Goal: Navigation & Orientation: Find specific page/section

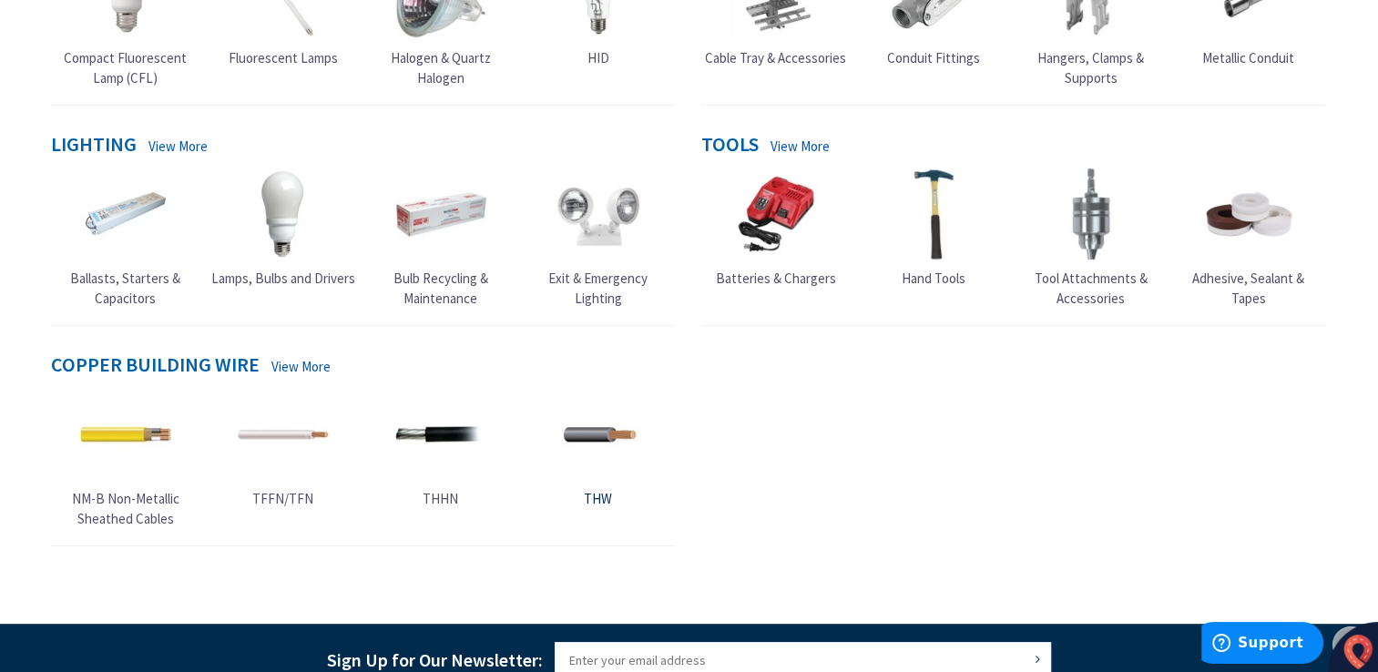
scroll to position [729, 0]
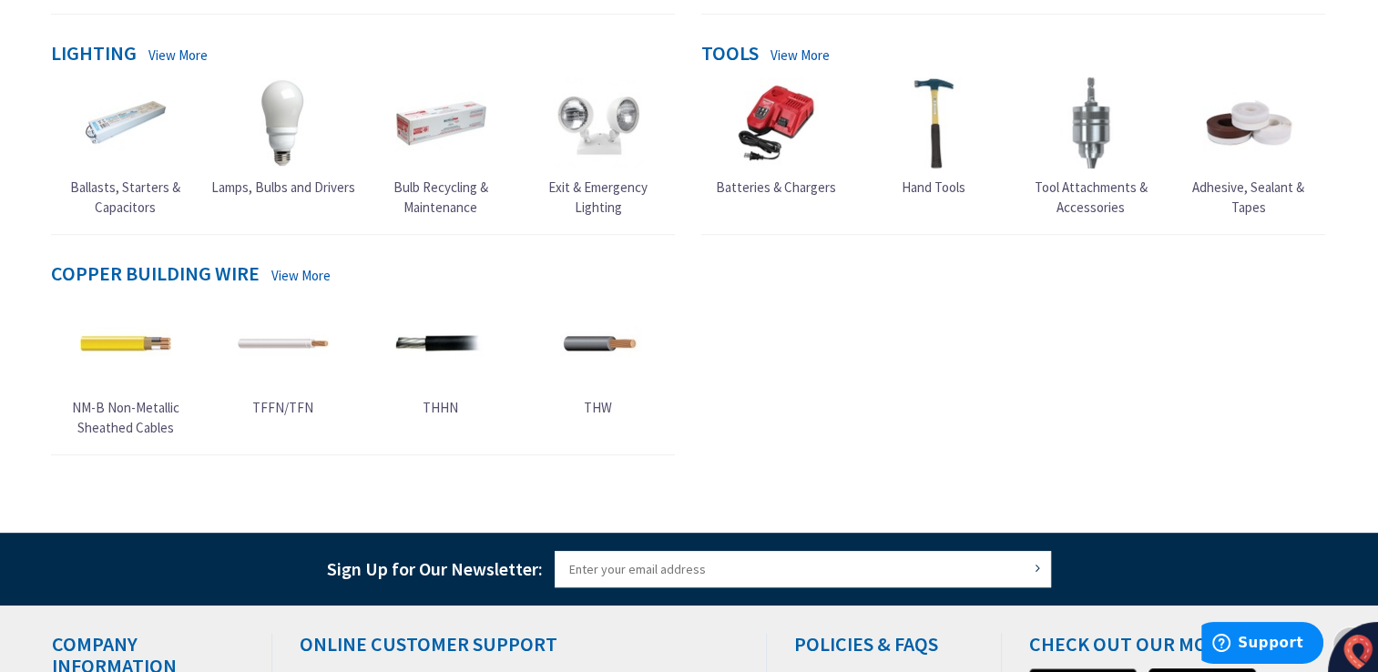
click at [444, 344] on img at bounding box center [440, 343] width 91 height 91
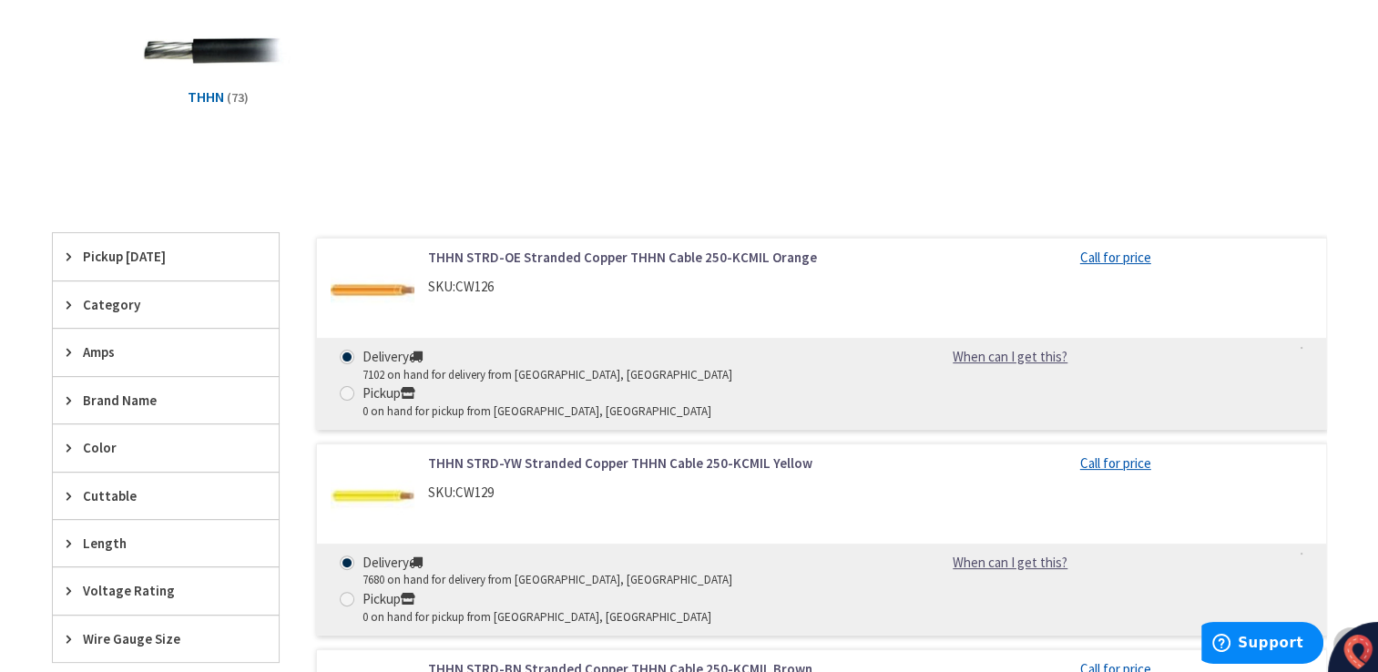
scroll to position [91, 0]
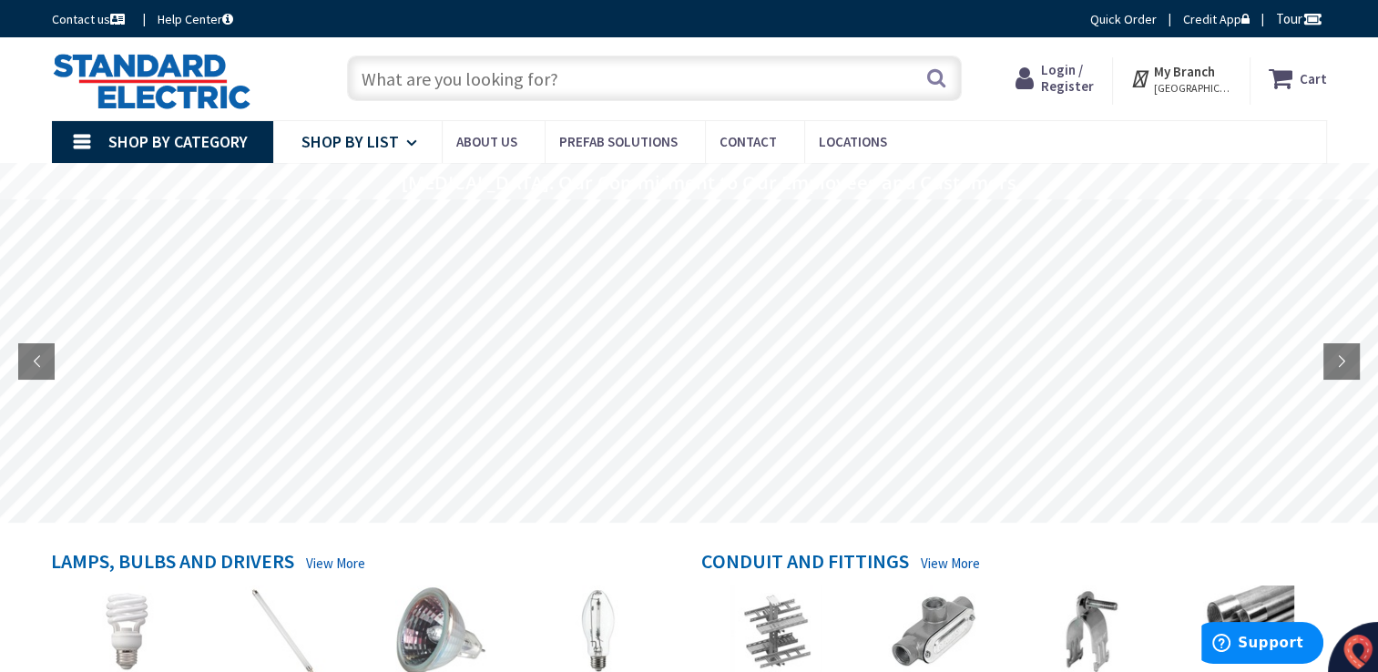
click at [406, 148] on icon at bounding box center [414, 143] width 17 height 40
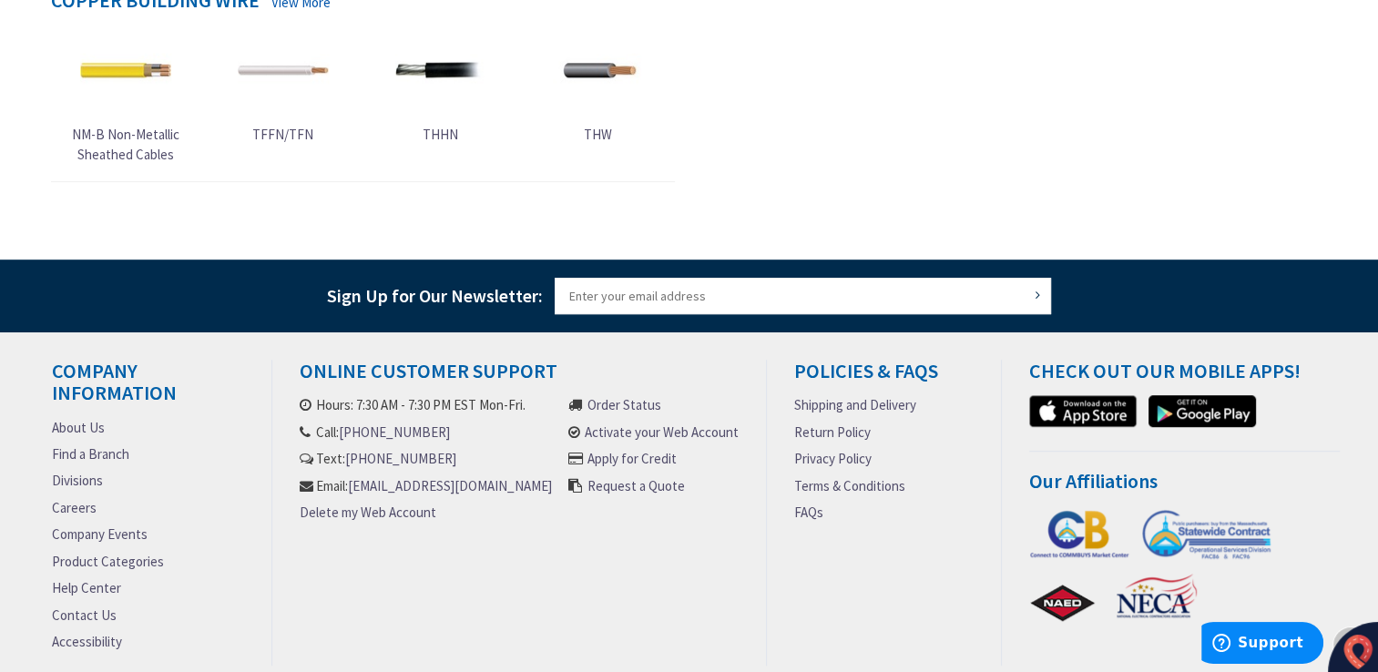
scroll to position [1097, 0]
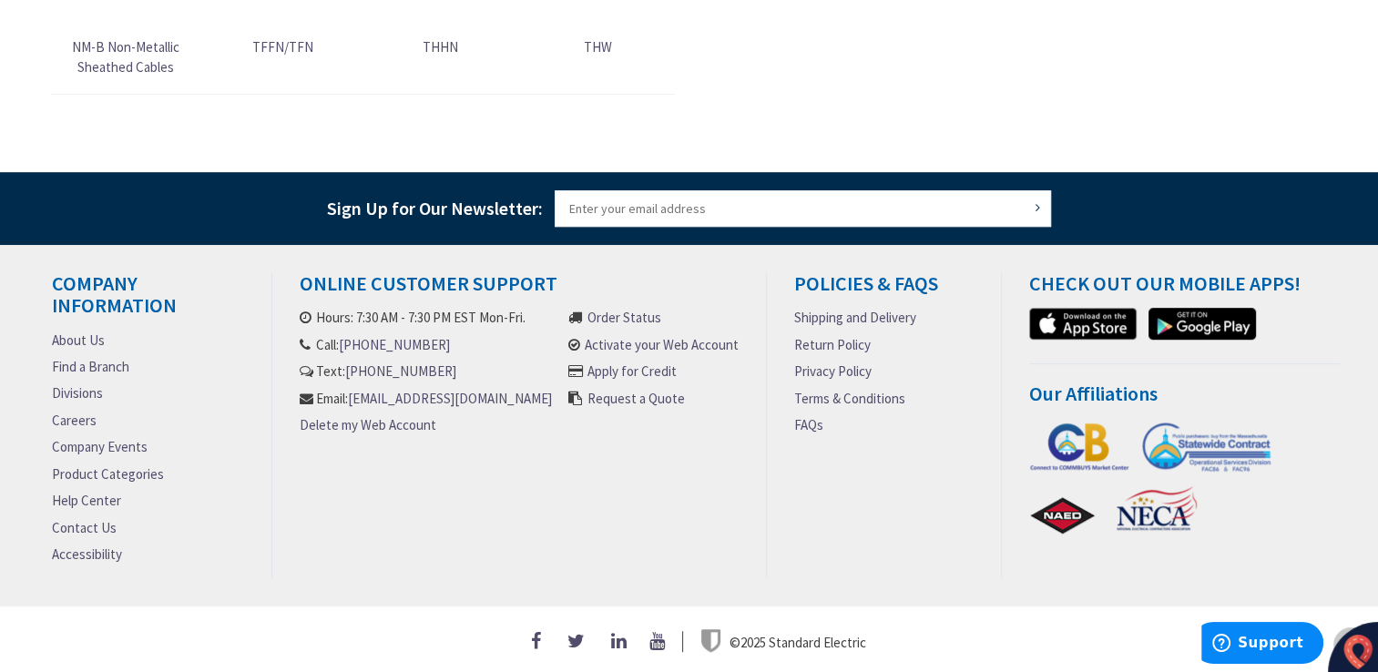
click at [82, 334] on link "About Us" at bounding box center [78, 340] width 53 height 19
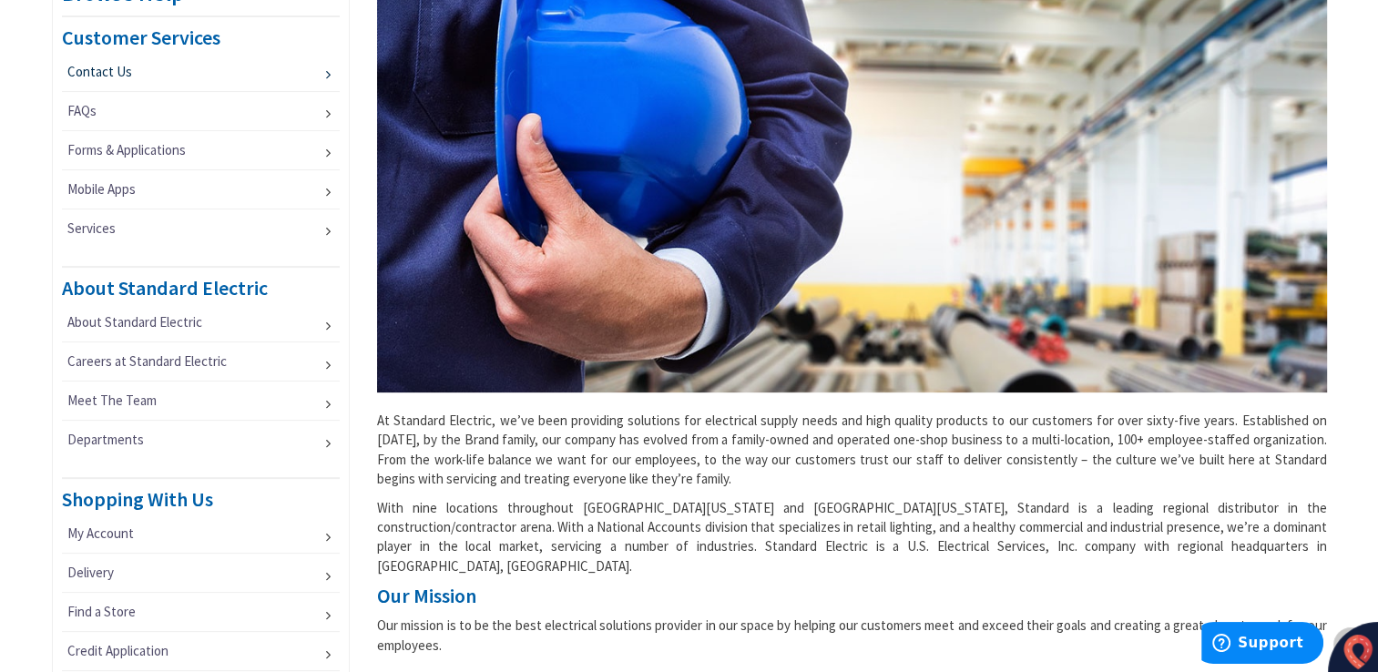
scroll to position [546, 0]
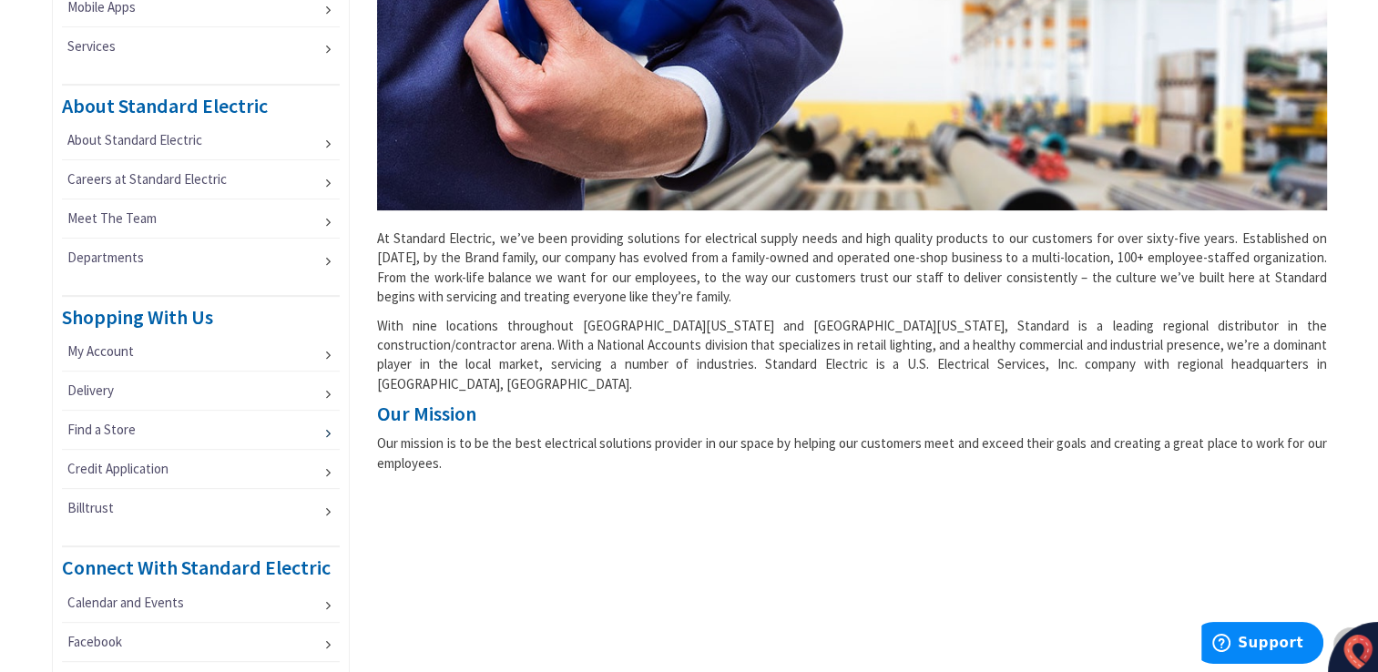
click at [175, 435] on link "Find a Store" at bounding box center [201, 430] width 279 height 38
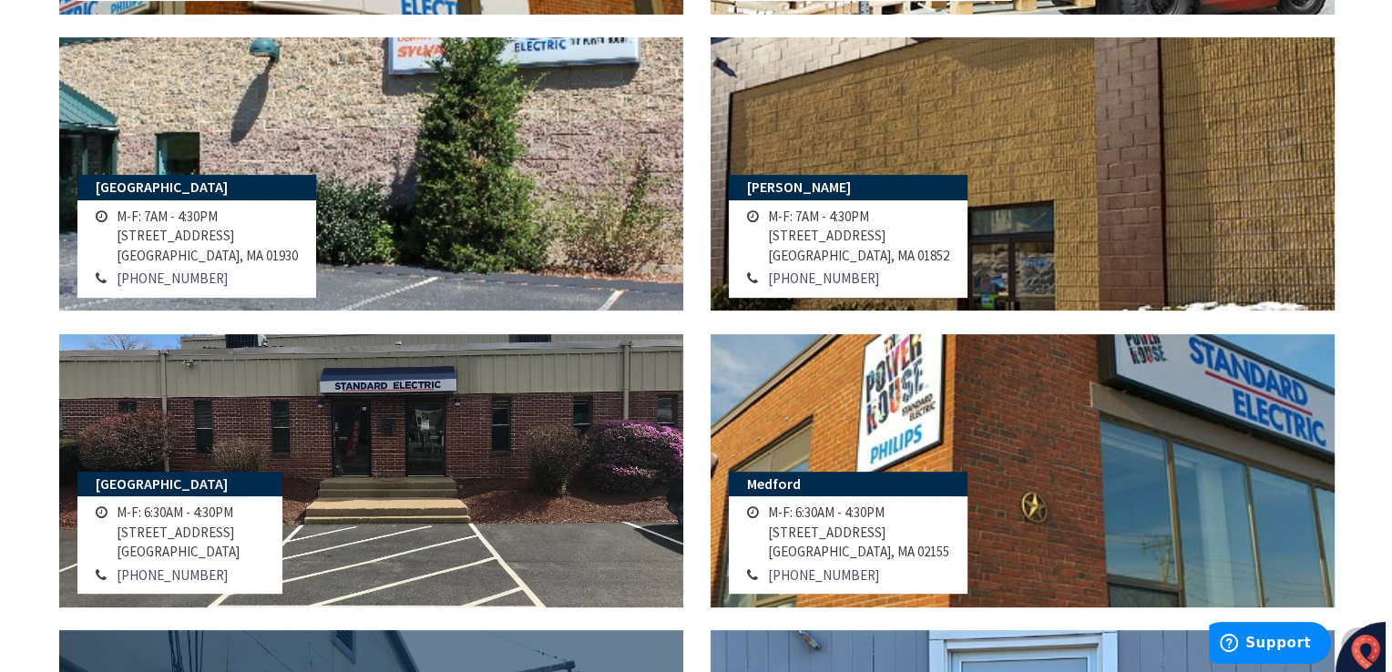
scroll to position [182, 0]
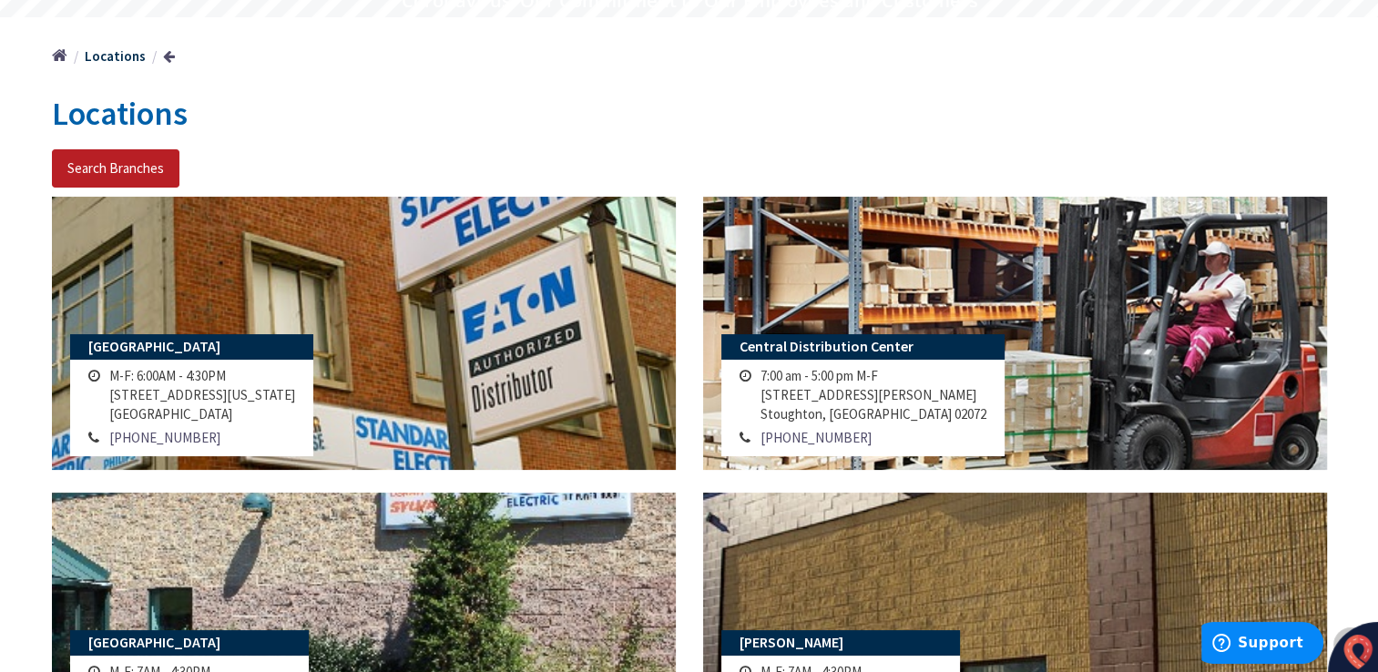
click at [135, 169] on button "Search Branches" at bounding box center [116, 168] width 128 height 38
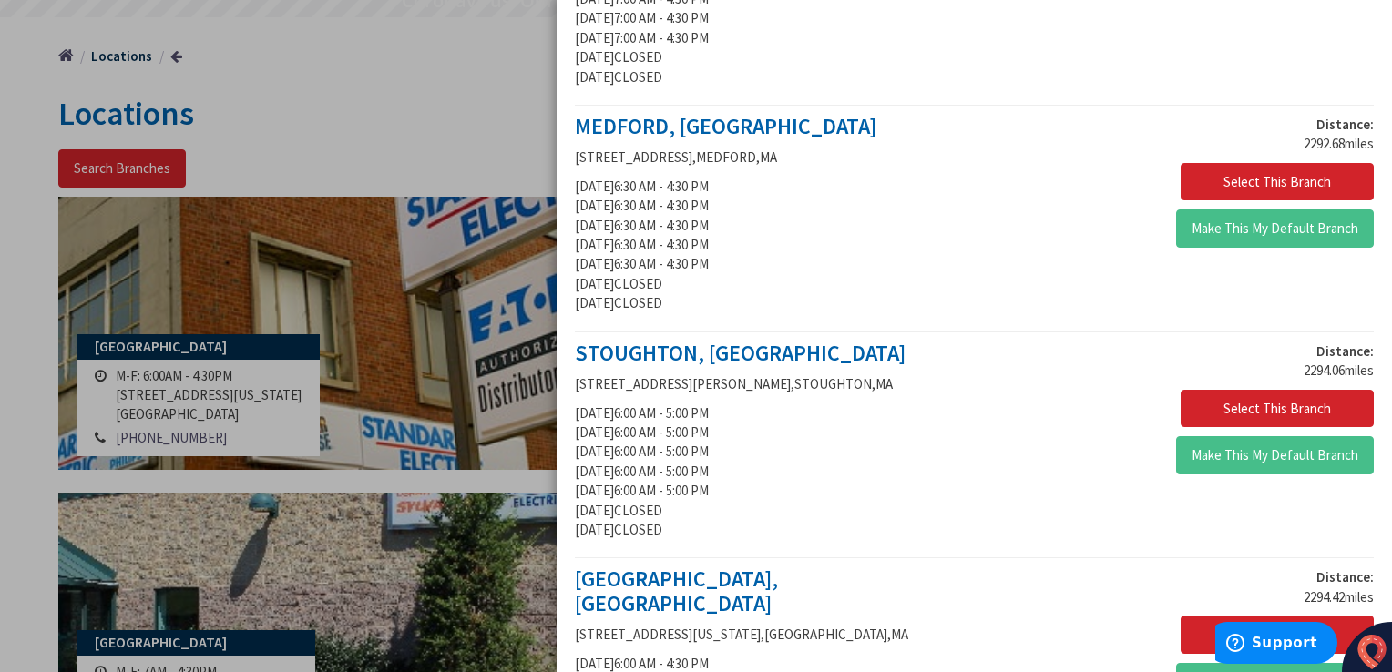
scroll to position [1979, 0]
